Goal: Task Accomplishment & Management: Use online tool/utility

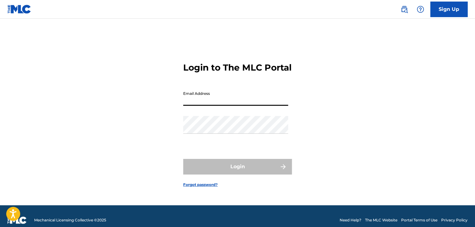
type input "[EMAIL_ADDRESS][DOMAIN_NAME]"
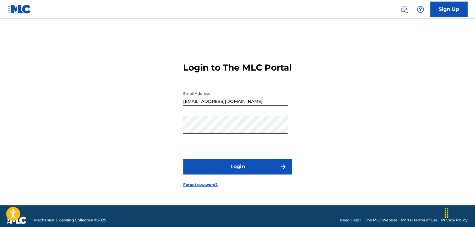
click at [226, 174] on button "Login" at bounding box center [237, 167] width 109 height 16
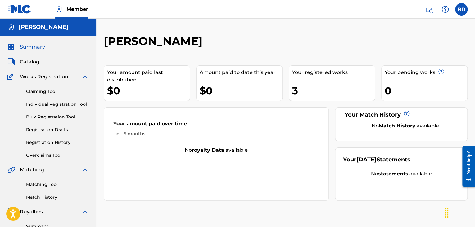
click at [48, 91] on link "Claiming Tool" at bounding box center [57, 91] width 63 height 7
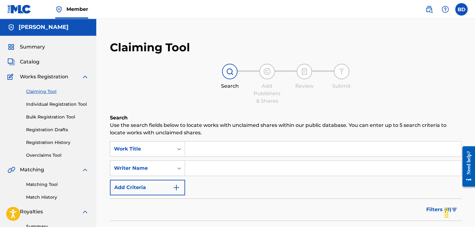
scroll to position [31, 0]
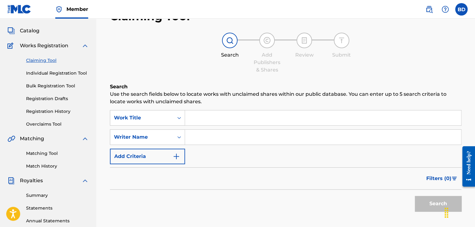
click at [51, 151] on link "Matching Tool" at bounding box center [57, 153] width 63 height 7
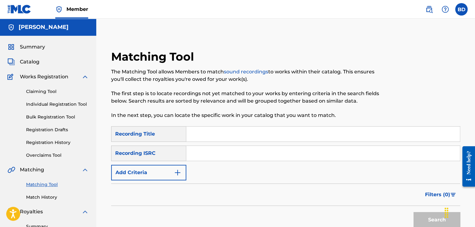
click at [215, 151] on input "Search Form" at bounding box center [323, 153] width 274 height 15
paste input "QZN882522382"
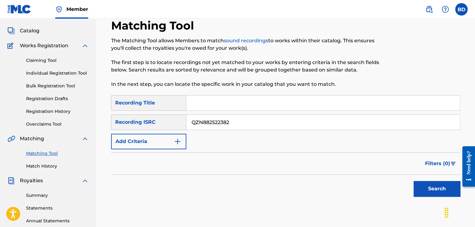
scroll to position [62, 0]
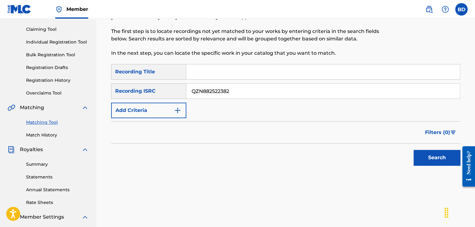
type input "QZN882522382"
click at [429, 164] on button "Search" at bounding box center [437, 158] width 47 height 16
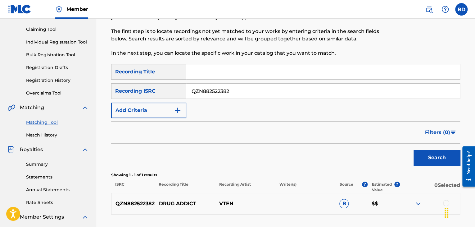
scroll to position [155, 0]
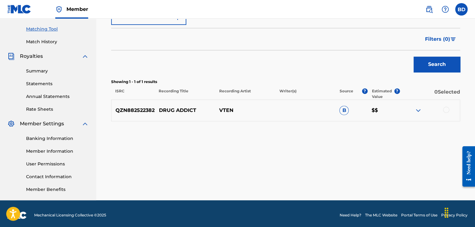
click at [420, 111] on img at bounding box center [418, 110] width 7 height 7
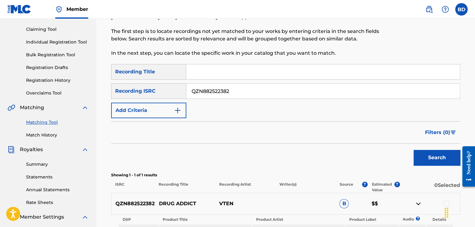
scroll to position [0, 0]
